Goal: Transaction & Acquisition: Book appointment/travel/reservation

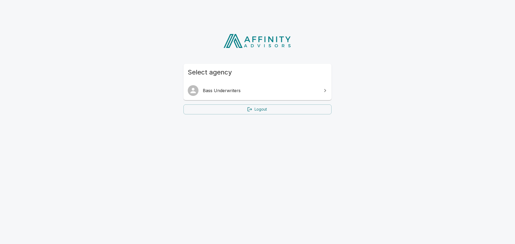
click at [317, 93] on span "Bass Underwriters" at bounding box center [261, 90] width 116 height 6
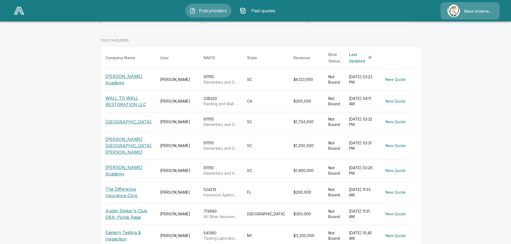
scroll to position [134, 0]
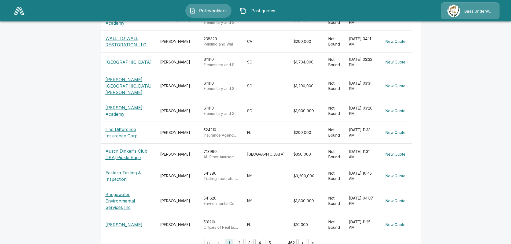
click at [124, 129] on p "The Difference Insurance Corp" at bounding box center [128, 132] width 46 height 13
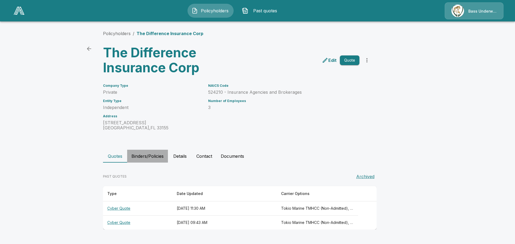
click at [150, 155] on button "Binders/Policies" at bounding box center [147, 156] width 41 height 13
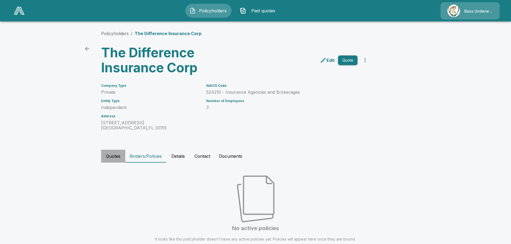
click at [125, 157] on button "Quotes" at bounding box center [113, 156] width 24 height 13
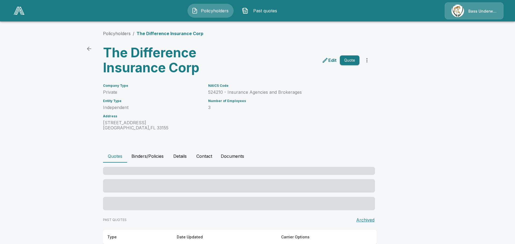
click at [120, 157] on button "Quotes" at bounding box center [115, 156] width 24 height 13
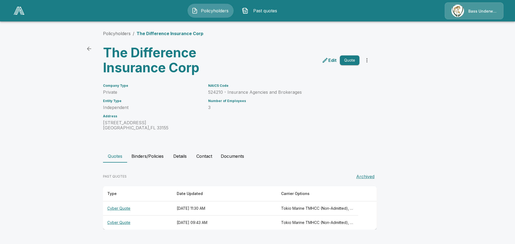
click at [125, 209] on th "Cyber Quote" at bounding box center [137, 209] width 69 height 14
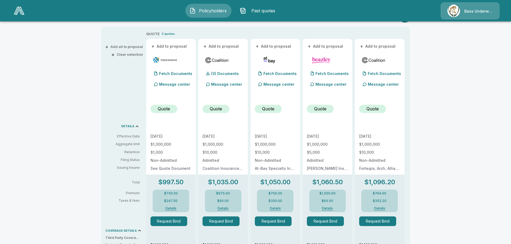
scroll to position [107, 0]
click at [225, 208] on button "Details" at bounding box center [222, 208] width 21 height 3
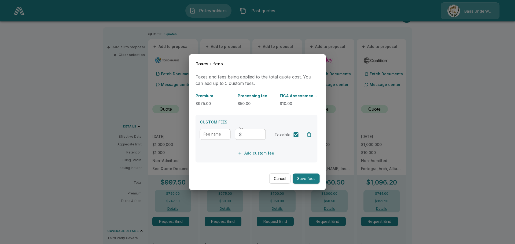
click at [281, 178] on button "Cancel" at bounding box center [279, 178] width 21 height 10
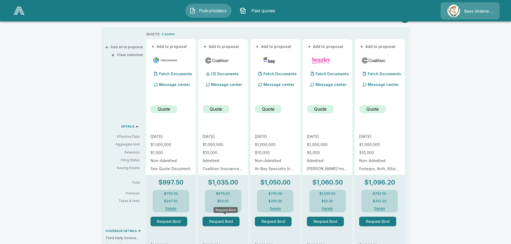
click at [213, 222] on button "Request Bind" at bounding box center [220, 222] width 37 height 10
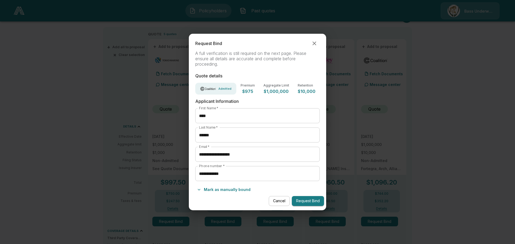
click at [235, 188] on button "Mark as manually bound" at bounding box center [223, 189] width 57 height 9
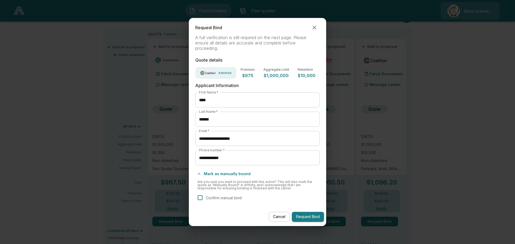
click at [224, 172] on button "Mark as manually bound" at bounding box center [223, 174] width 57 height 9
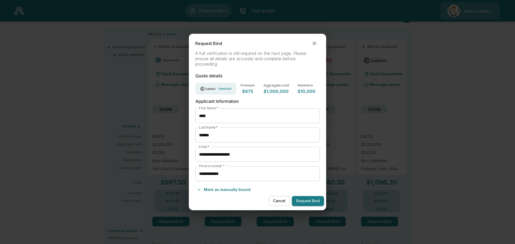
click at [252, 90] on p "$975" at bounding box center [247, 91] width 14 height 4
click at [317, 40] on icon "button" at bounding box center [314, 43] width 6 height 6
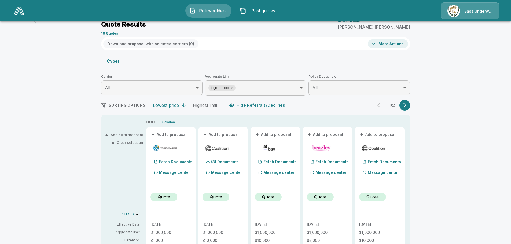
scroll to position [0, 0]
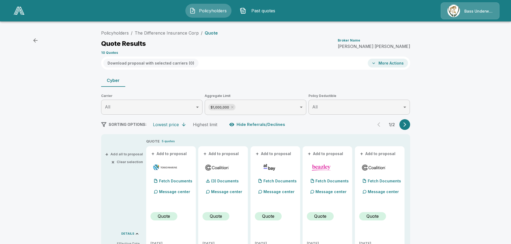
click at [407, 62] on button "More Actions" at bounding box center [388, 63] width 40 height 9
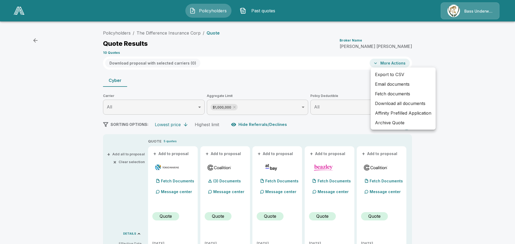
click at [396, 62] on div at bounding box center [257, 122] width 515 height 244
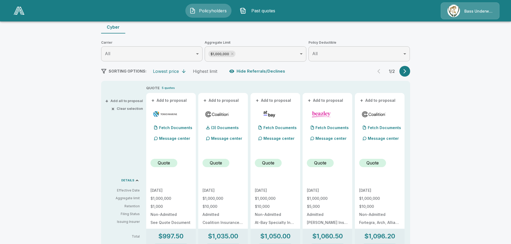
scroll to position [54, 0]
click at [216, 161] on p "Quote" at bounding box center [216, 162] width 12 height 6
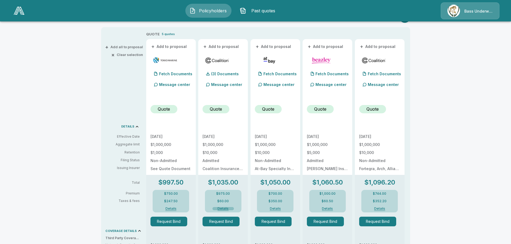
click at [227, 209] on button "Details" at bounding box center [222, 208] width 21 height 3
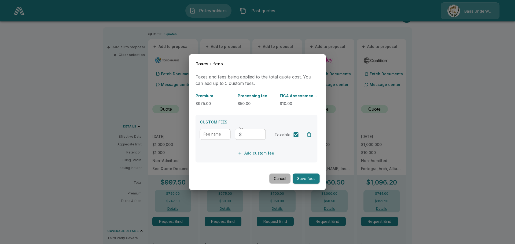
click at [277, 177] on button "Cancel" at bounding box center [279, 178] width 21 height 10
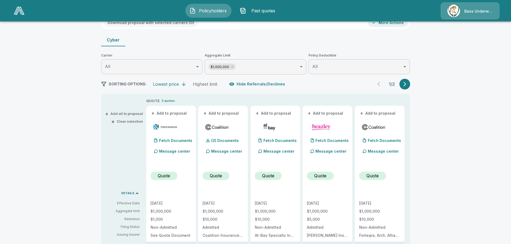
scroll to position [0, 0]
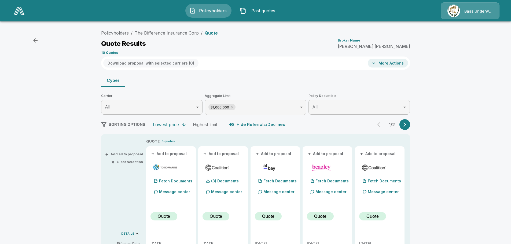
click at [388, 58] on div "Download proposal with selected carriers ( 0 ) More Actions" at bounding box center [255, 63] width 309 height 13
click at [388, 60] on button "More Actions" at bounding box center [388, 63] width 40 height 9
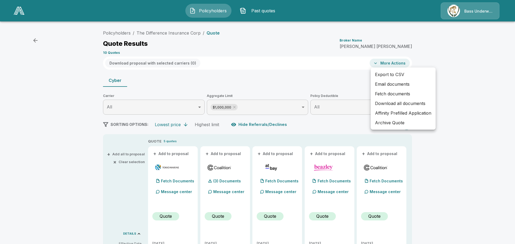
click at [298, 66] on div at bounding box center [257, 122] width 515 height 244
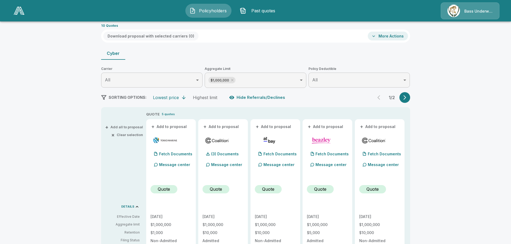
scroll to position [80, 0]
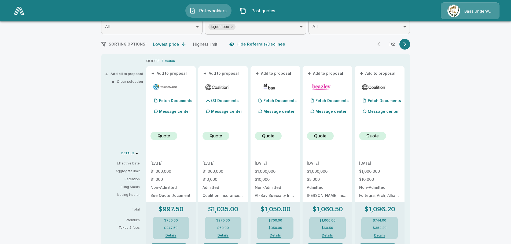
click at [223, 92] on div "(3) Documents" at bounding box center [222, 94] width 41 height 23
click at [221, 87] on img at bounding box center [217, 87] width 25 height 8
click at [224, 73] on button "+ Add to proposal" at bounding box center [221, 73] width 38 height 6
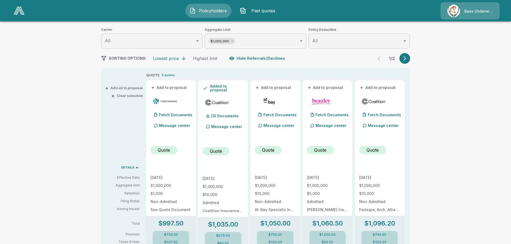
scroll to position [0, 0]
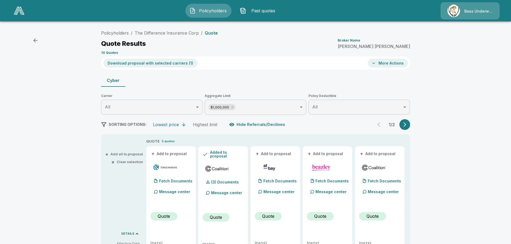
click at [151, 69] on div "Download proposal with selected carriers ( 1 )" at bounding box center [150, 63] width 98 height 13
click at [152, 66] on button "Download proposal with selected carriers ( 1 )" at bounding box center [150, 63] width 94 height 9
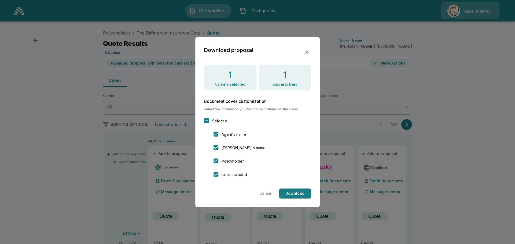
click at [228, 79] on h4 "1" at bounding box center [230, 74] width 4 height 11
click at [258, 79] on div "1 Business lines" at bounding box center [284, 78] width 53 height 26
click at [310, 50] on button "button" at bounding box center [306, 51] width 9 height 9
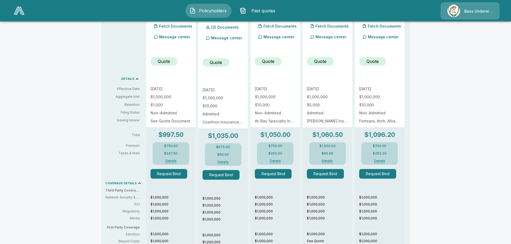
scroll to position [214, 0]
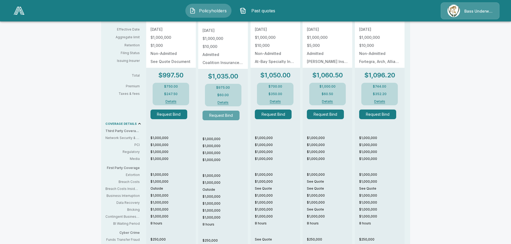
click at [224, 117] on button "Request Bind" at bounding box center [220, 116] width 37 height 10
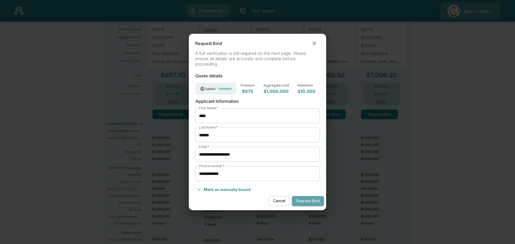
click at [309, 200] on button "Request Bind" at bounding box center [308, 201] width 32 height 10
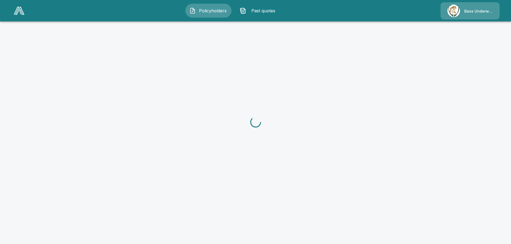
scroll to position [75, 0]
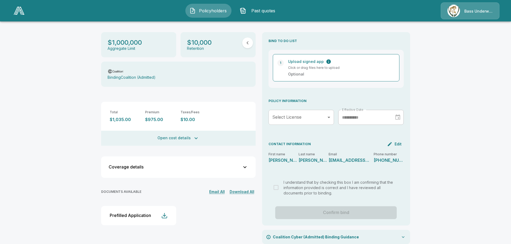
click at [398, 113] on div at bounding box center [396, 117] width 8 height 9
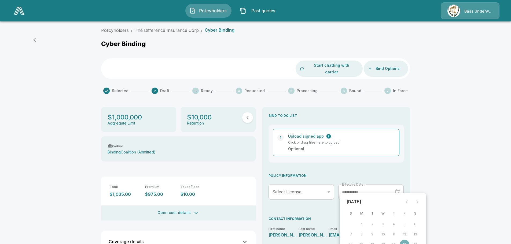
scroll to position [0, 0]
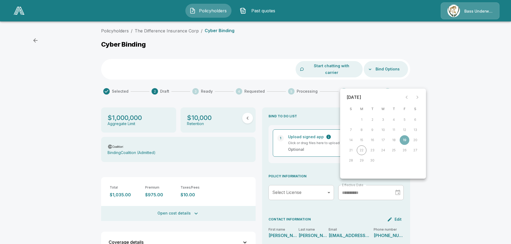
click at [32, 41] on icon "button" at bounding box center [35, 40] width 6 height 6
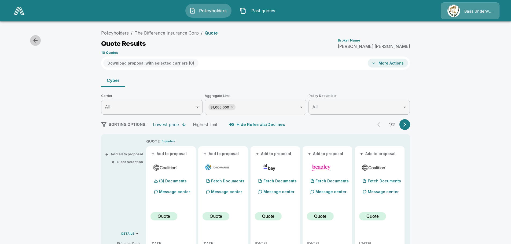
click at [34, 40] on icon "button" at bounding box center [35, 40] width 4 height 4
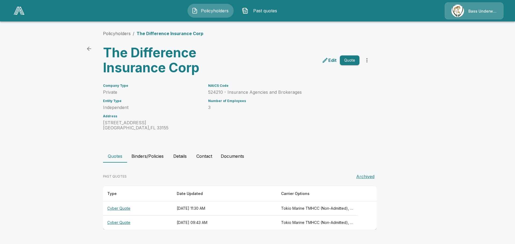
click at [333, 61] on p "Edit" at bounding box center [332, 60] width 8 height 6
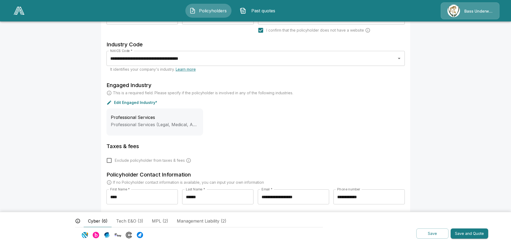
scroll to position [162, 0]
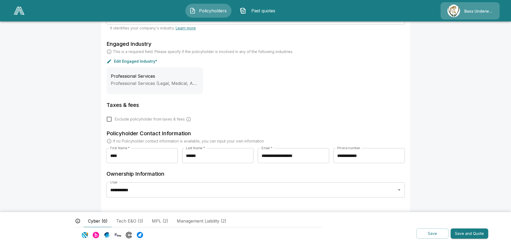
click at [467, 233] on button "Save and Quote" at bounding box center [469, 234] width 38 height 10
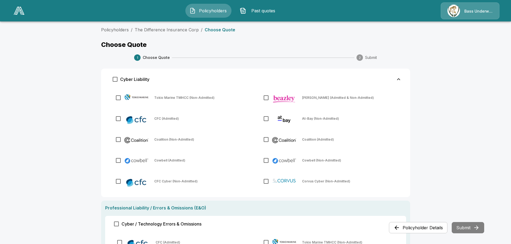
click at [18, 11] on img at bounding box center [19, 11] width 11 height 8
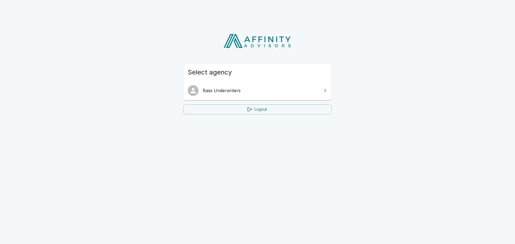
click at [251, 89] on span "Bass Underwriters" at bounding box center [261, 90] width 116 height 6
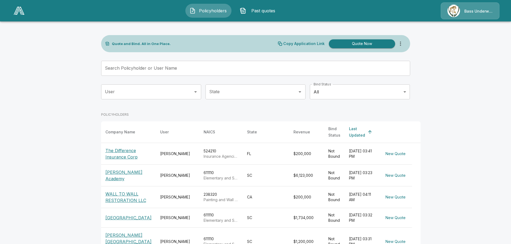
click at [124, 154] on p "The Difference Insurance Corp" at bounding box center [128, 153] width 46 height 13
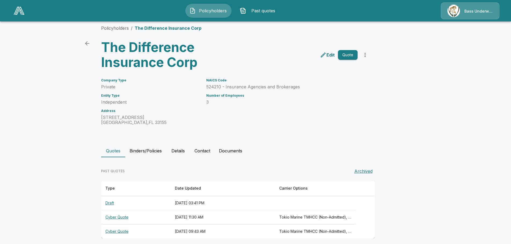
scroll to position [10, 0]
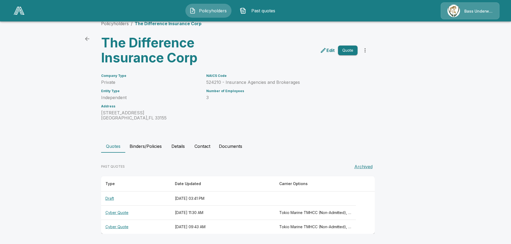
click at [330, 47] on p "Edit" at bounding box center [330, 50] width 8 height 6
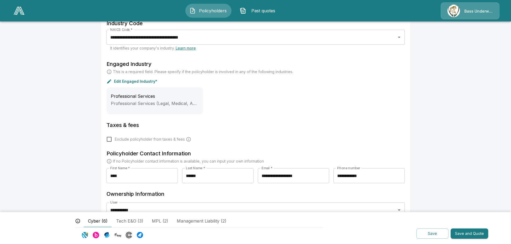
scroll to position [162, 0]
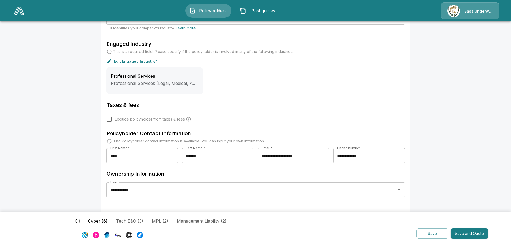
click at [463, 233] on button "Save and Quote" at bounding box center [469, 234] width 38 height 10
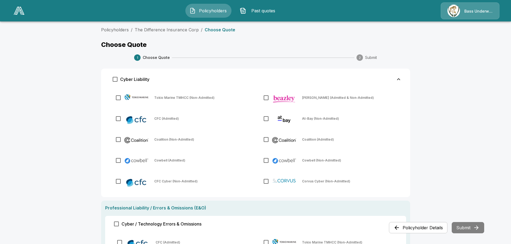
click at [16, 10] on img at bounding box center [19, 11] width 11 height 8
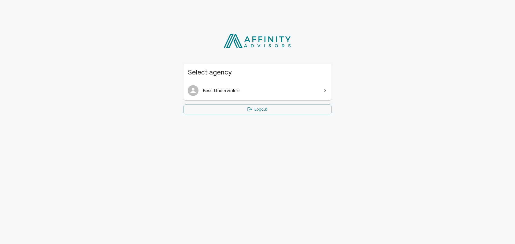
click at [243, 87] on link "Bass Underwriters" at bounding box center [257, 90] width 148 height 15
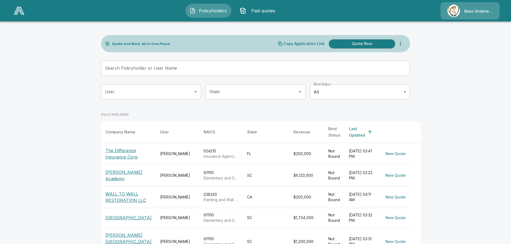
click at [120, 151] on p "The Difference Insurance Corp" at bounding box center [128, 153] width 46 height 13
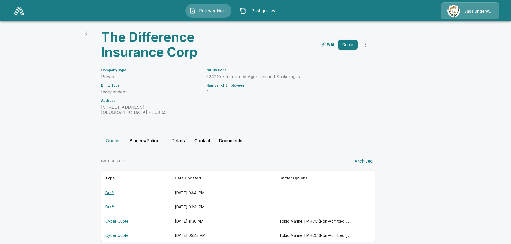
scroll to position [24, 0]
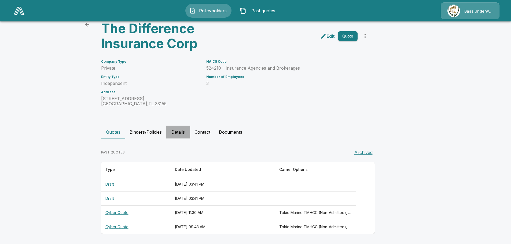
click at [184, 131] on button "Details" at bounding box center [178, 132] width 24 height 13
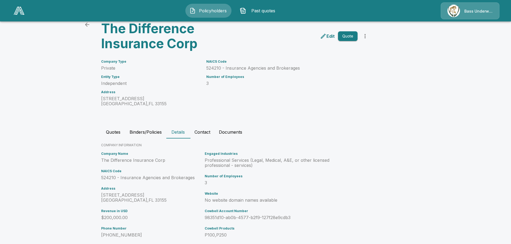
click at [154, 130] on button "Binders/Policies" at bounding box center [145, 132] width 41 height 13
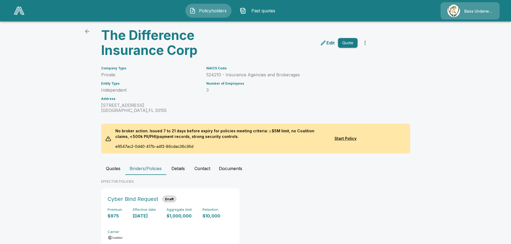
scroll to position [38, 0]
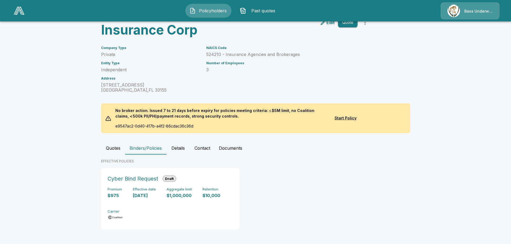
click at [208, 147] on button "Contact" at bounding box center [202, 148] width 24 height 13
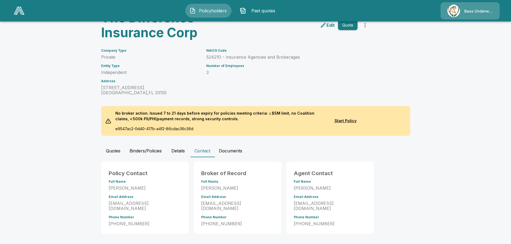
scroll to position [35, 0]
click at [232, 149] on button "Documents" at bounding box center [230, 150] width 32 height 13
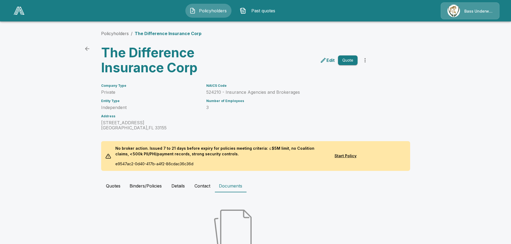
click at [124, 188] on button "Quotes" at bounding box center [113, 186] width 24 height 13
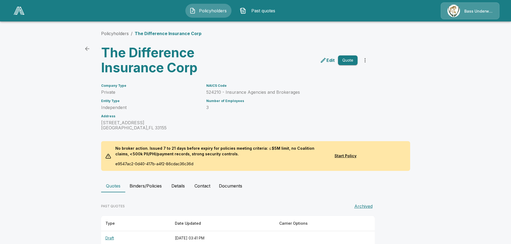
click at [368, 61] on icon "more" at bounding box center [365, 60] width 6 height 6
click at [326, 64] on link "Edit" at bounding box center [327, 60] width 17 height 9
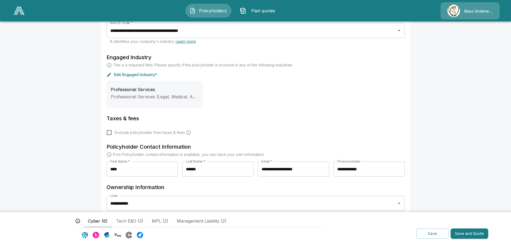
scroll to position [162, 0]
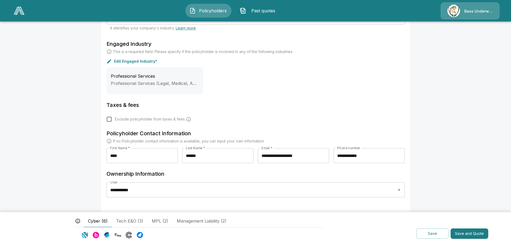
click at [477, 233] on button "Save and Quote" at bounding box center [469, 234] width 38 height 10
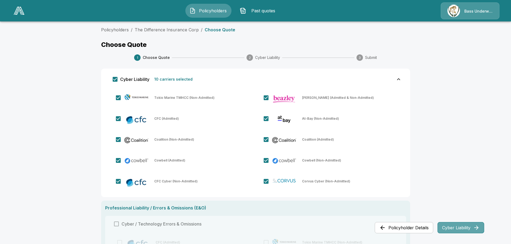
click at [468, 224] on button "Cyber Liability" at bounding box center [460, 227] width 47 height 11
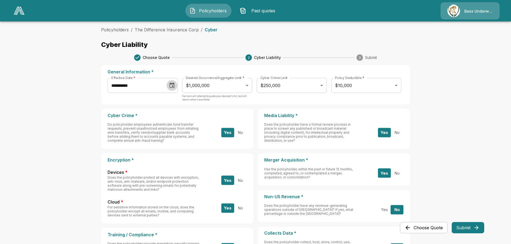
click at [174, 85] on icon "Choose date, selected date is Sep 19, 2025" at bounding box center [172, 85] width 6 height 6
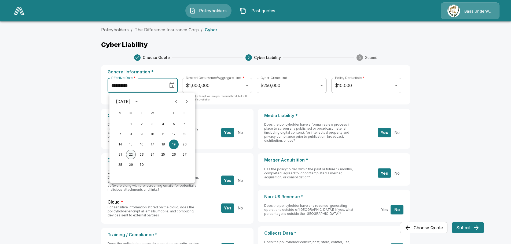
click at [133, 155] on button "22" at bounding box center [131, 155] width 10 height 10
type input "**********"
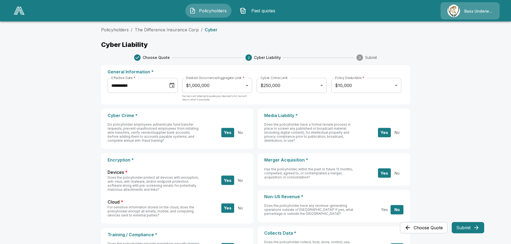
click at [470, 228] on button "Submit" at bounding box center [467, 227] width 32 height 11
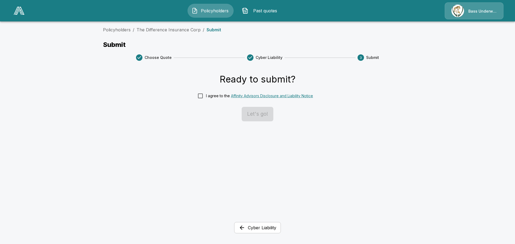
click at [206, 96] on div "I agree to the Affinity Advisors Disclosure and Liability Notice" at bounding box center [259, 96] width 107 height 6
click at [260, 112] on button "Let's go!" at bounding box center [258, 114] width 32 height 14
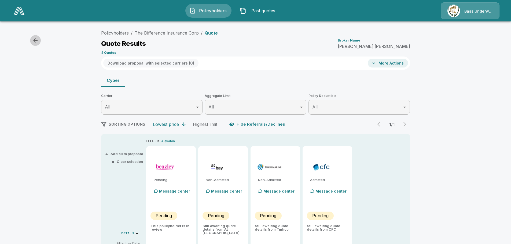
click at [35, 41] on icon "button" at bounding box center [35, 40] width 6 height 6
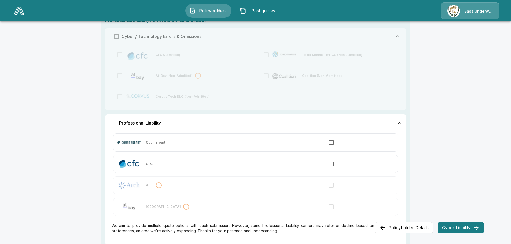
scroll to position [343, 0]
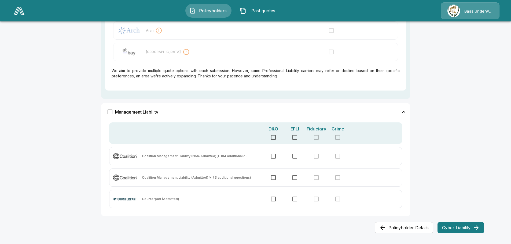
click at [456, 227] on button "Cyber Liability" at bounding box center [460, 227] width 47 height 11
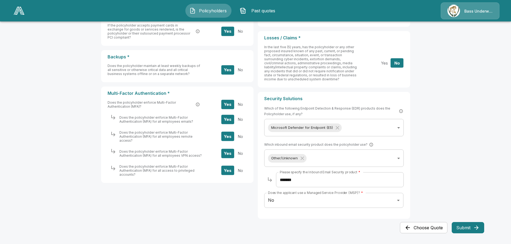
scroll to position [236, 0]
click at [470, 224] on button "Submit" at bounding box center [467, 227] width 32 height 11
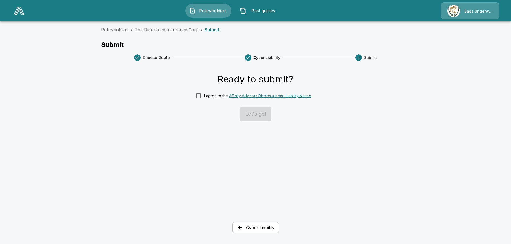
scroll to position [0, 0]
click at [252, 119] on button "Let's go!" at bounding box center [258, 114] width 32 height 14
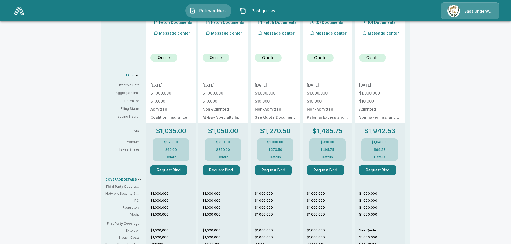
scroll to position [161, 0]
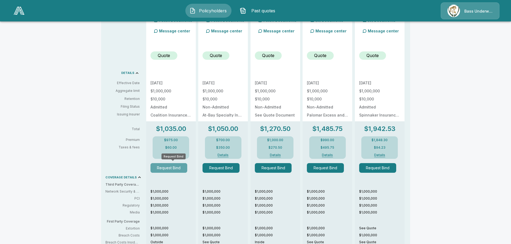
click at [172, 167] on button "Request Bind" at bounding box center [168, 168] width 37 height 10
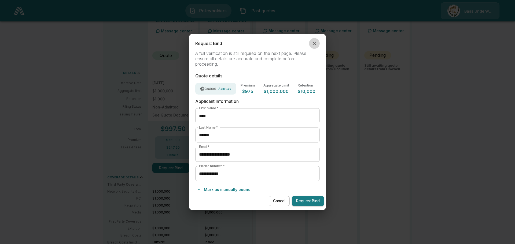
click at [317, 44] on button "button" at bounding box center [314, 43] width 11 height 11
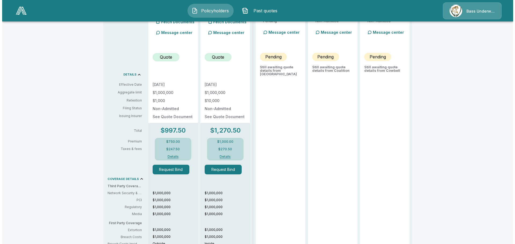
scroll to position [107, 0]
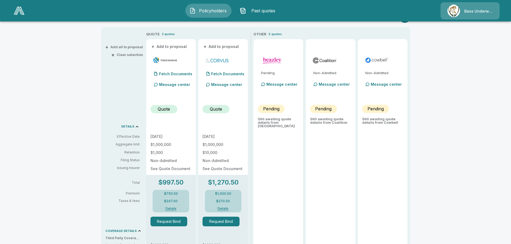
click at [424, 118] on div "Policyholders / The Difference Insurance Corp / Quote Quote Results Broker Name…" at bounding box center [255, 189] width 511 height 542
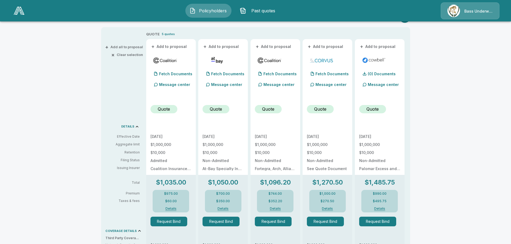
click at [171, 222] on button "Request Bind" at bounding box center [168, 222] width 37 height 10
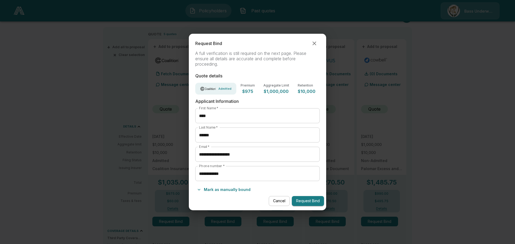
click at [314, 200] on button "Request Bind" at bounding box center [308, 201] width 32 height 10
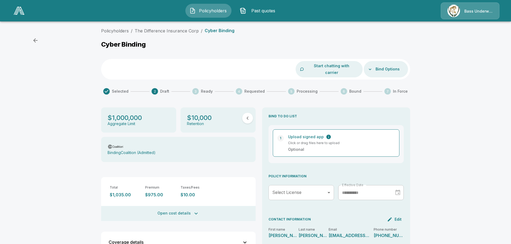
click at [323, 189] on body "Policyholders Past quotes Bass Underwriters Policyholders / The Difference Insu…" at bounding box center [255, 167] width 511 height 335
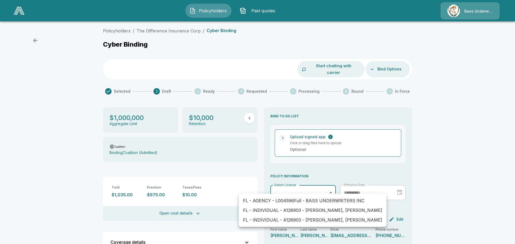
click at [450, 151] on div at bounding box center [257, 122] width 515 height 244
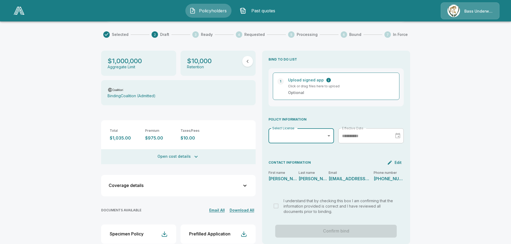
scroll to position [84, 0]
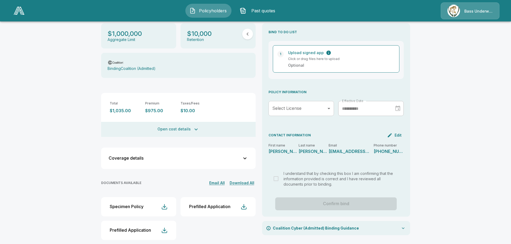
click at [339, 103] on div "**********" at bounding box center [335, 113] width 135 height 24
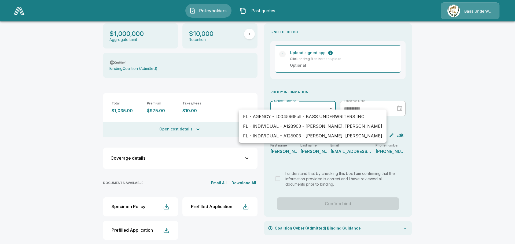
click at [333, 103] on body "Policyholders Past quotes Bass Underwriters Policyholders / The Difference Insu…" at bounding box center [257, 83] width 515 height 335
click at [291, 116] on li "FL - AGENCY - L004596Full - BASS UNDERWRITERS INC" at bounding box center [313, 117] width 148 height 10
type input "**********"
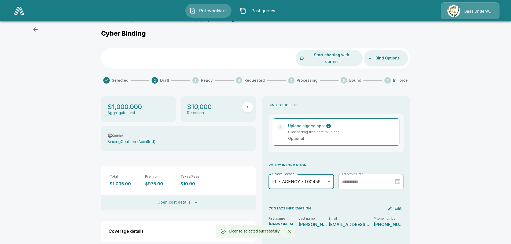
scroll to position [0, 0]
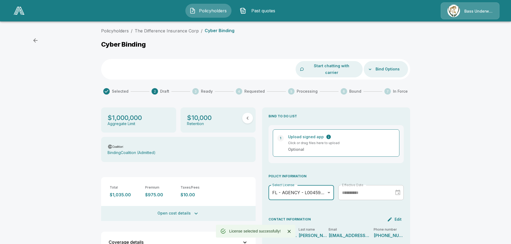
click at [322, 195] on div "**********" at bounding box center [300, 197] width 65 height 24
click at [323, 187] on body "Policyholders Past quotes Bass Underwriters Policyholders / The Difference Insu…" at bounding box center [255, 179] width 511 height 359
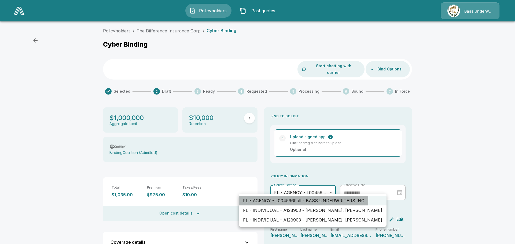
click at [302, 199] on li "FL - AGENCY - L004596Full - BASS UNDERWRITERS INC" at bounding box center [313, 201] width 148 height 10
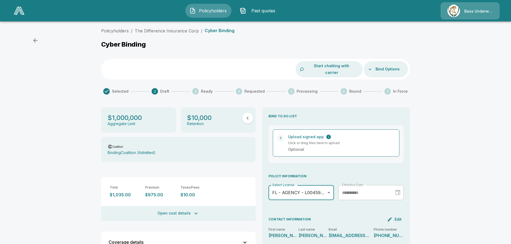
click at [327, 185] on body "Policyholders Past quotes Bass Underwriters Policyholders / The Difference Insu…" at bounding box center [255, 179] width 511 height 359
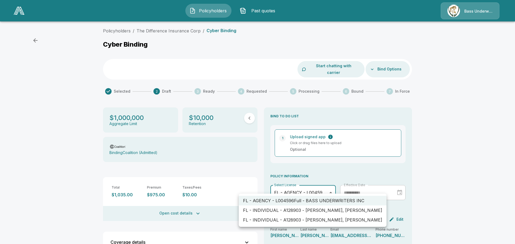
click at [320, 202] on li "FL - AGENCY - L004596Full - BASS UNDERWRITERS INC" at bounding box center [313, 201] width 148 height 10
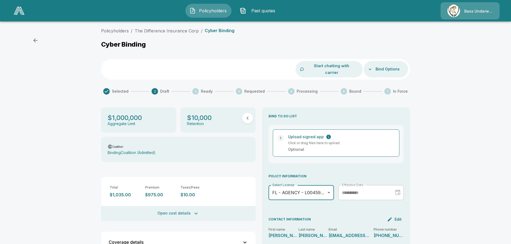
scroll to position [54, 0]
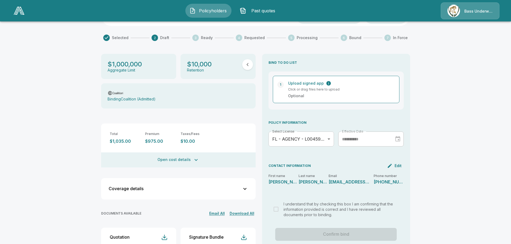
click at [324, 124] on div "**********" at bounding box center [336, 151] width 148 height 194
click at [322, 128] on body "Policyholders Past quotes Bass Underwriters Policyholders / The Difference Insu…" at bounding box center [257, 125] width 515 height 359
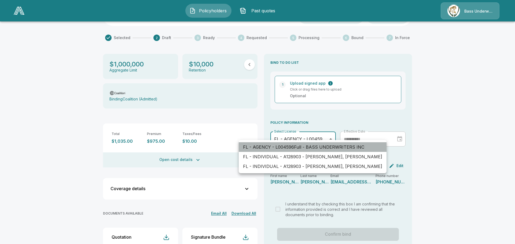
click at [319, 147] on li "FL - AGENCY - L004596Full - BASS UNDERWRITERS INC" at bounding box center [313, 147] width 148 height 10
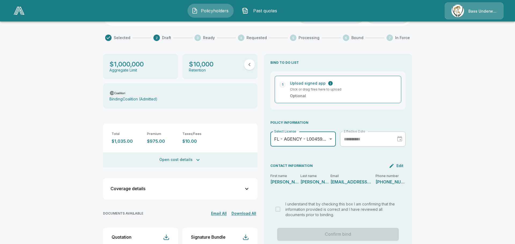
click at [310, 134] on body "Policyholders Past quotes Bass Underwriters Policyholders / The Difference Insu…" at bounding box center [257, 125] width 515 height 359
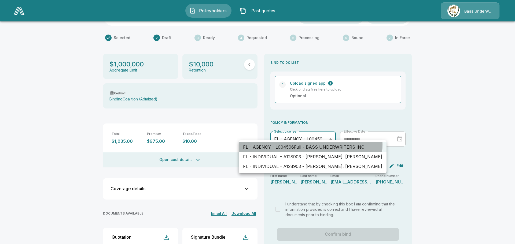
click at [310, 145] on li "FL - AGENCY - L004596Full - BASS UNDERWRITERS INC" at bounding box center [313, 147] width 148 height 10
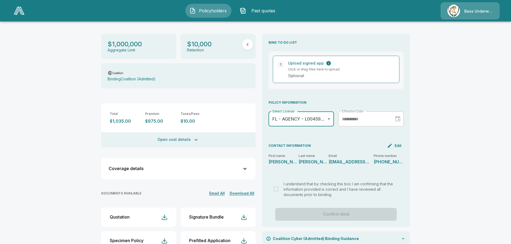
scroll to position [107, 0]
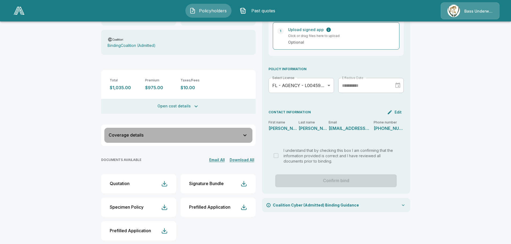
click at [198, 133] on div "Coverage details" at bounding box center [175, 135] width 133 height 5
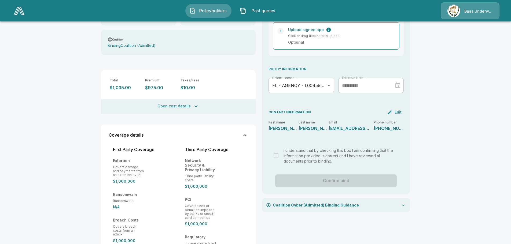
click at [198, 133] on div "Coverage details" at bounding box center [175, 135] width 133 height 5
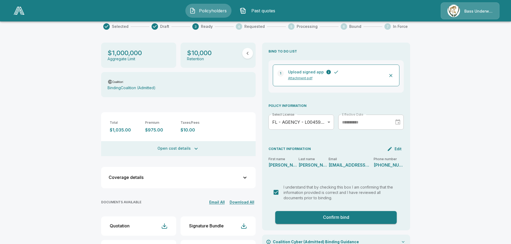
scroll to position [108, 0]
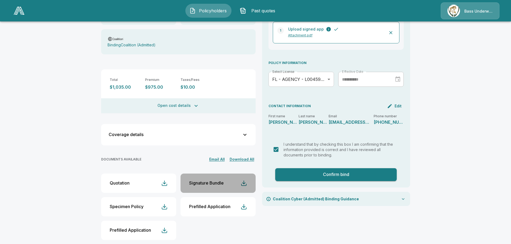
click at [220, 181] on div "Signature Bundle" at bounding box center [206, 183] width 35 height 5
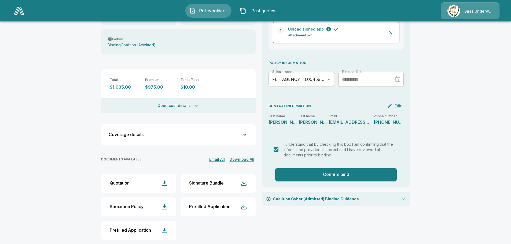
click at [331, 168] on button "Confirm bind" at bounding box center [336, 174] width 122 height 13
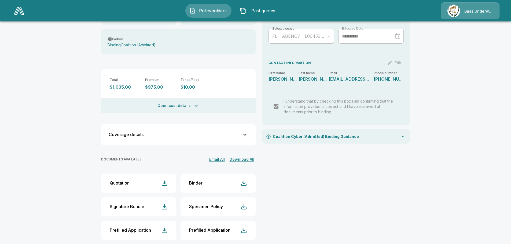
click at [383, 129] on div "Coalition Cyber (Admitted) Binding Guidance" at bounding box center [336, 136] width 148 height 14
